Goal: Information Seeking & Learning: Learn about a topic

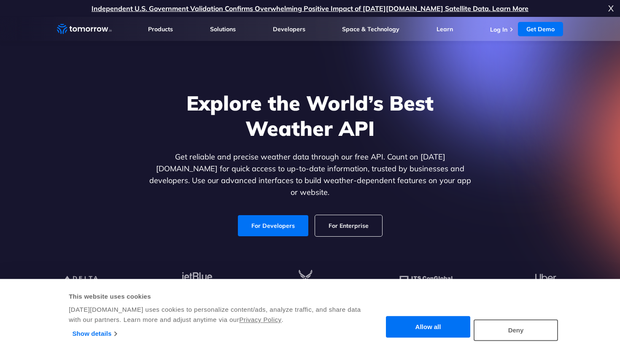
click at [429, 332] on button "Allow all" at bounding box center [428, 327] width 84 height 22
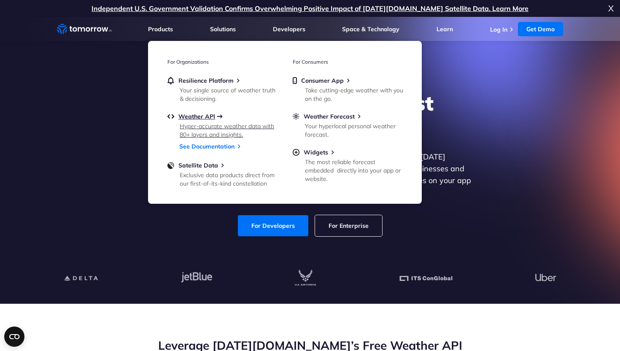
click at [191, 118] on span "Weather API" at bounding box center [196, 117] width 37 height 8
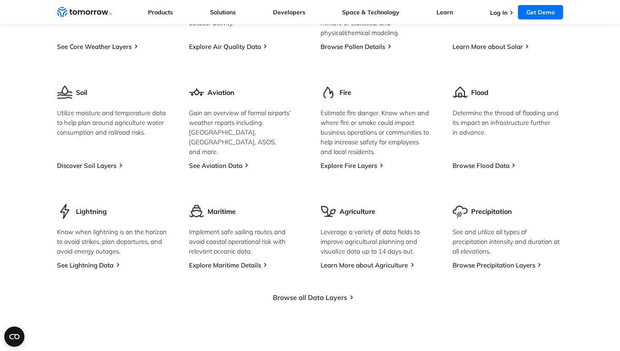
scroll to position [1106, 0]
